Goal: Task Accomplishment & Management: Complete application form

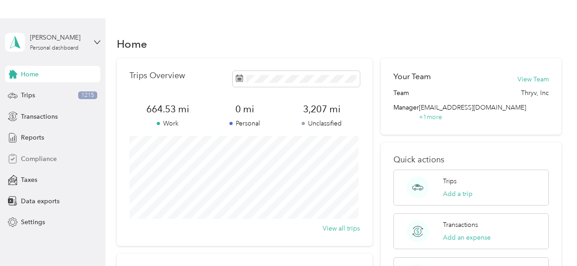
click at [40, 159] on span "Compliance" at bounding box center [39, 159] width 36 height 10
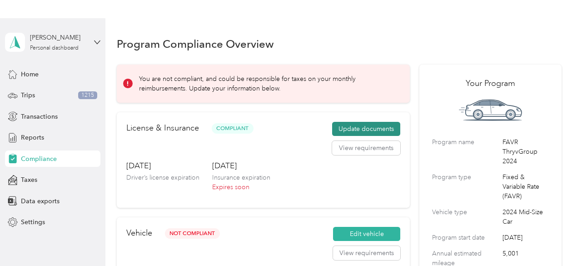
click at [359, 133] on button "Update documents" at bounding box center [366, 129] width 68 height 15
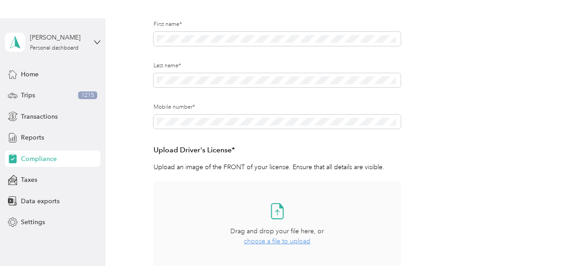
scroll to position [329, 0]
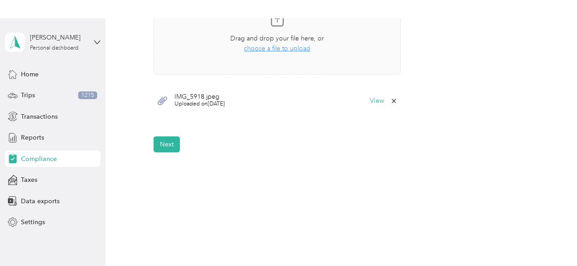
click at [43, 154] on span "Compliance" at bounding box center [39, 159] width 36 height 10
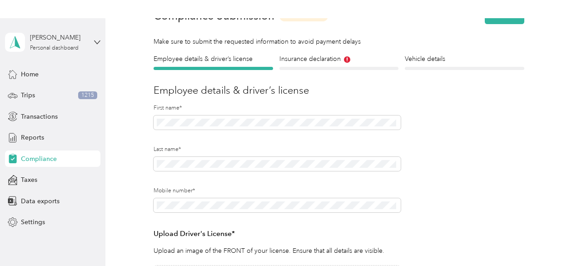
scroll to position [0, 0]
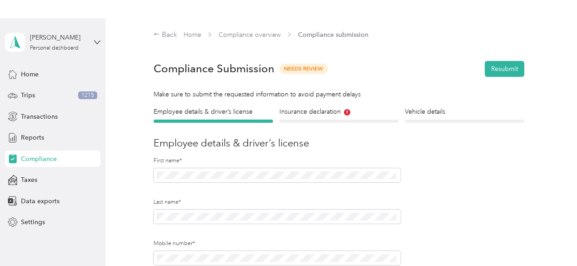
click at [339, 120] on div at bounding box center [338, 120] width 119 height 3
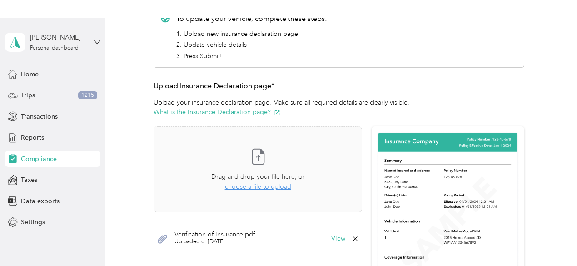
scroll to position [227, 0]
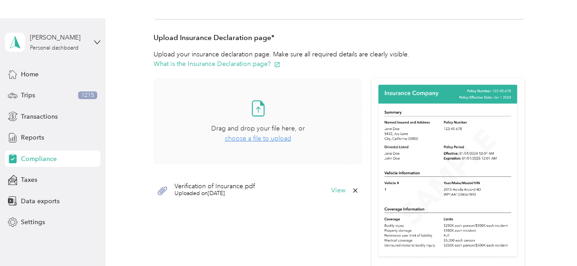
click at [273, 136] on span "choose a file to upload" at bounding box center [258, 138] width 66 height 8
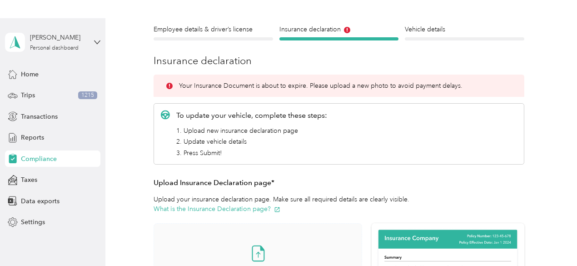
scroll to position [53, 0]
